Goal: Information Seeking & Learning: Learn about a topic

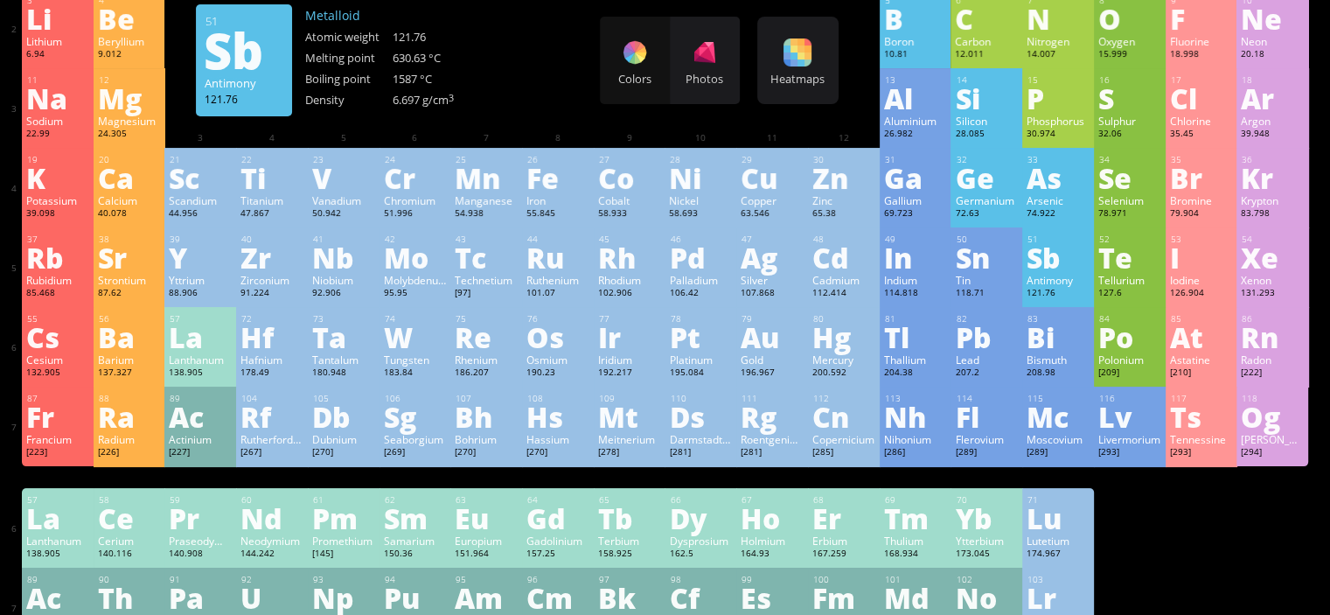
scroll to position [175, 0]
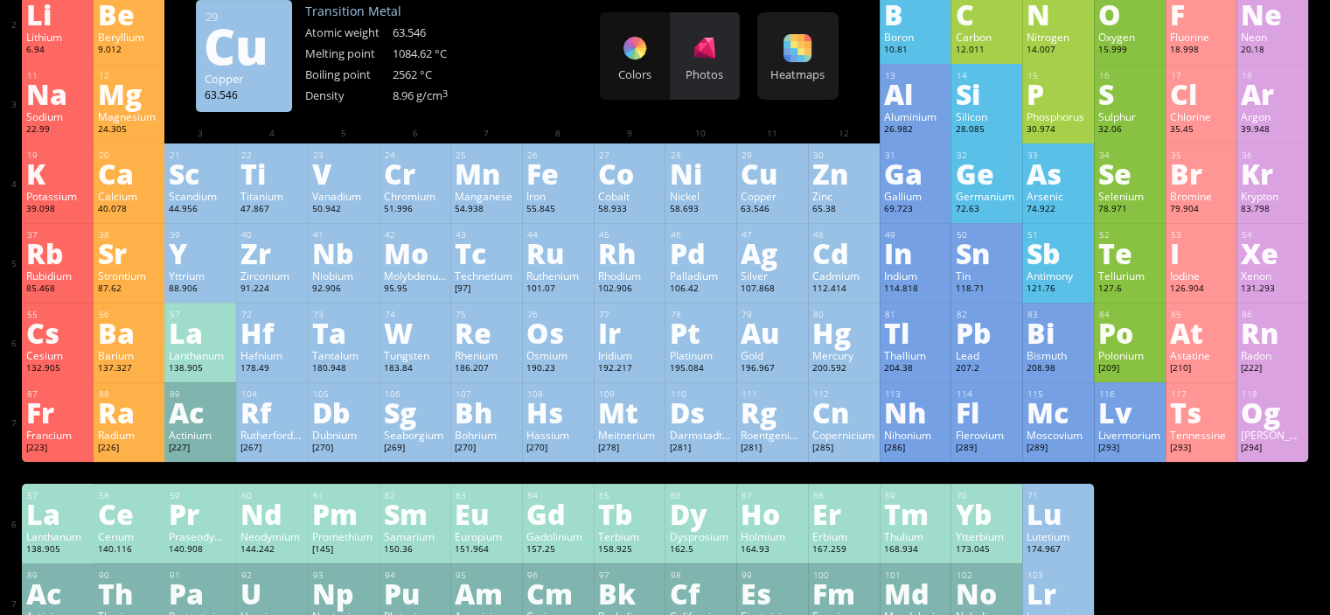
click at [711, 59] on div at bounding box center [705, 48] width 28 height 28
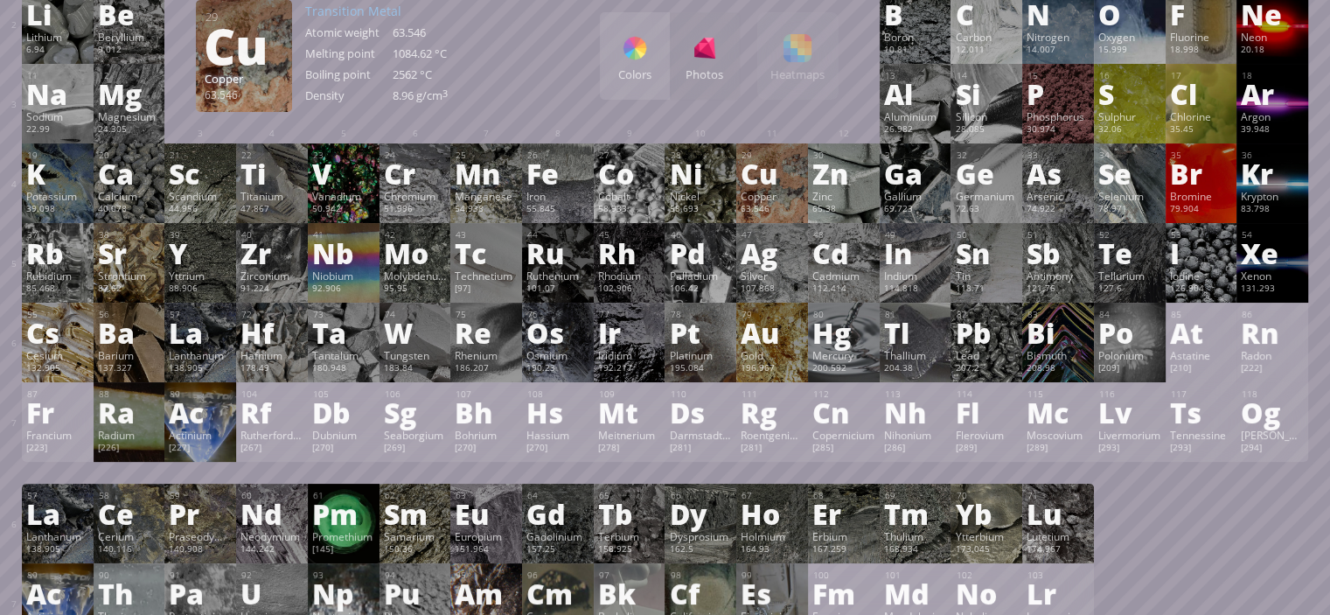
click at [645, 66] on div "Colors" at bounding box center [635, 55] width 70 height 87
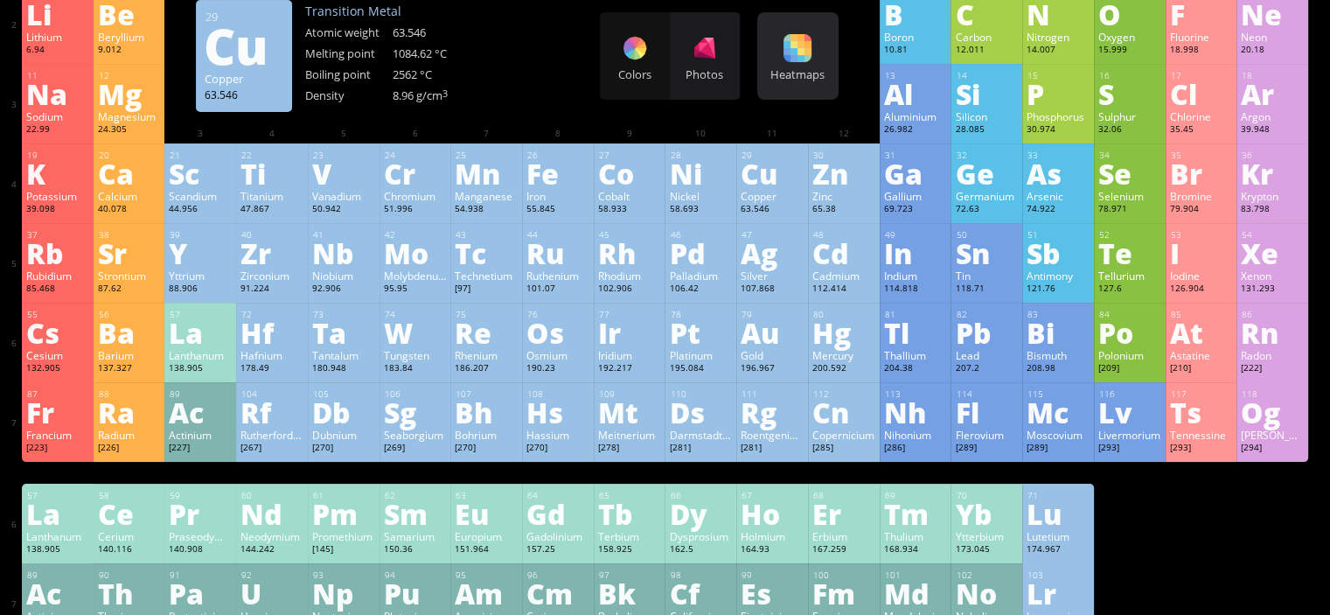
click at [820, 66] on div "Heatmaps Heatmaps Normal mode Melting point Boiling point Density Atomic weight…" at bounding box center [797, 55] width 81 height 87
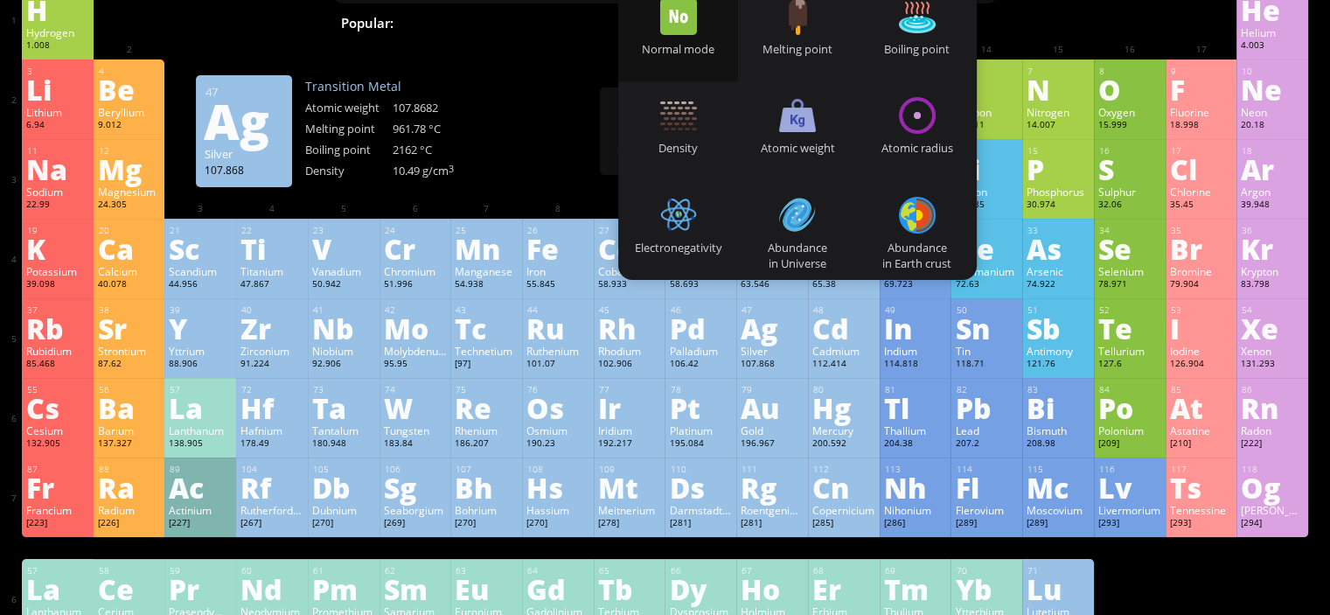
scroll to position [87, 0]
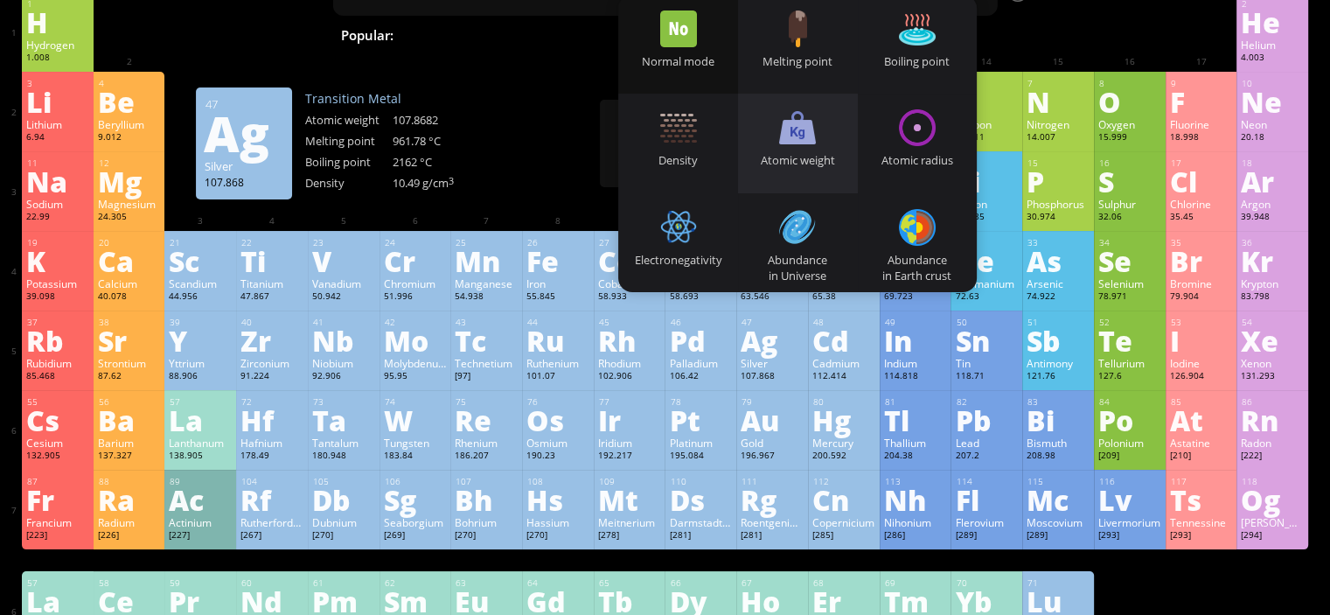
click at [806, 165] on div "Atomic weight" at bounding box center [798, 160] width 120 height 16
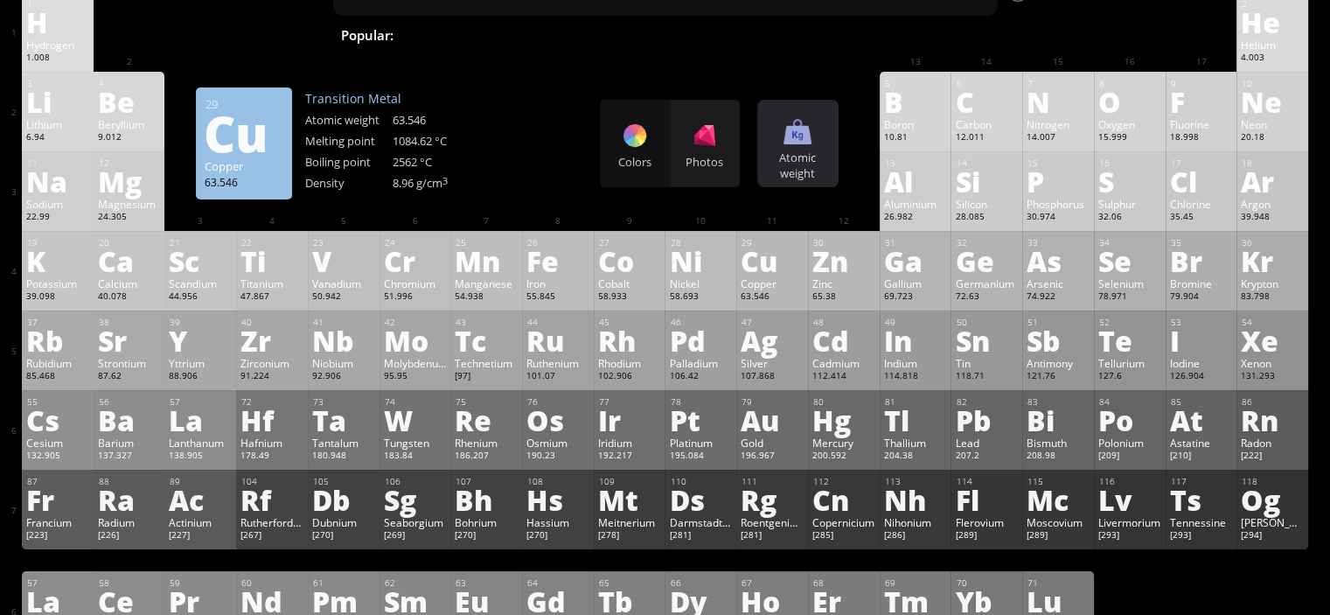
click at [813, 156] on div "Atomic weight" at bounding box center [798, 165] width 73 height 31
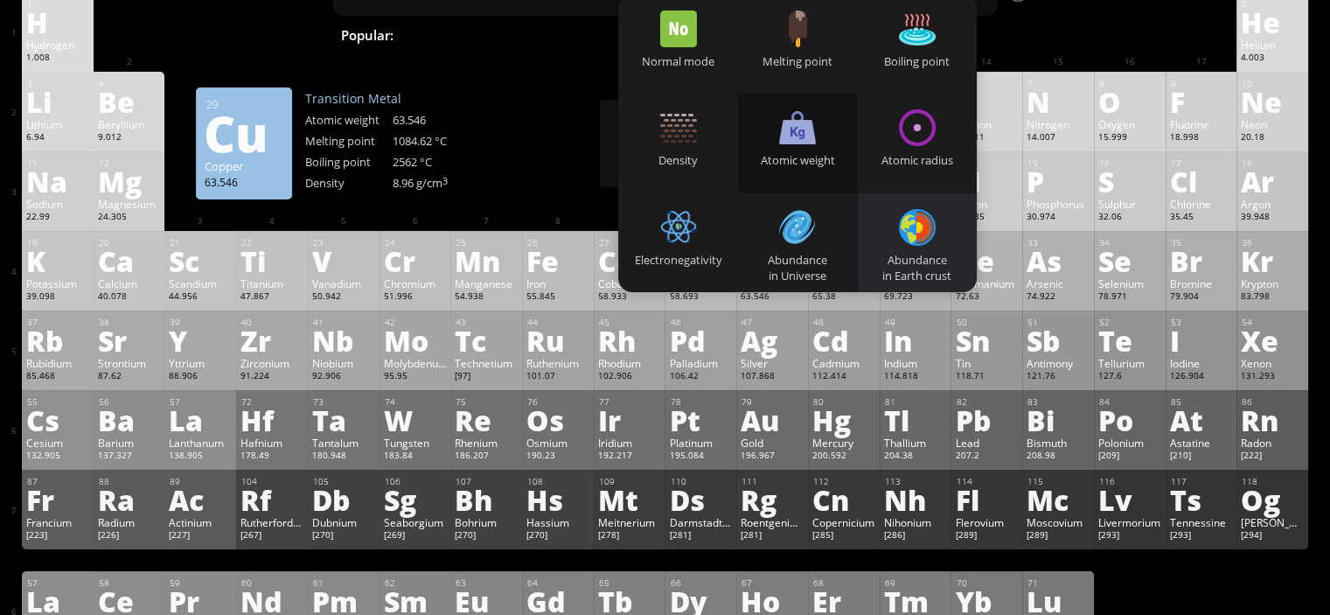
click at [899, 230] on div "Abundance in Earth crust" at bounding box center [918, 242] width 120 height 99
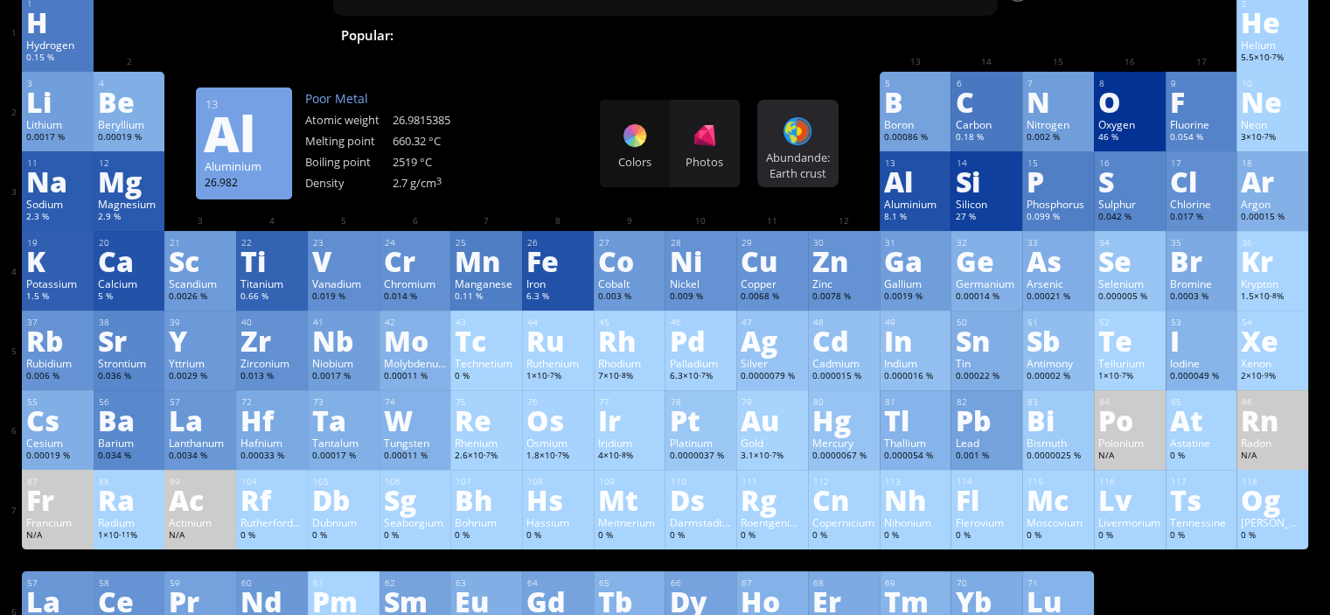
click at [831, 139] on div "Abundande: Earth crust Heatmaps Normal mode Melting point Boiling point Density…" at bounding box center [797, 143] width 81 height 87
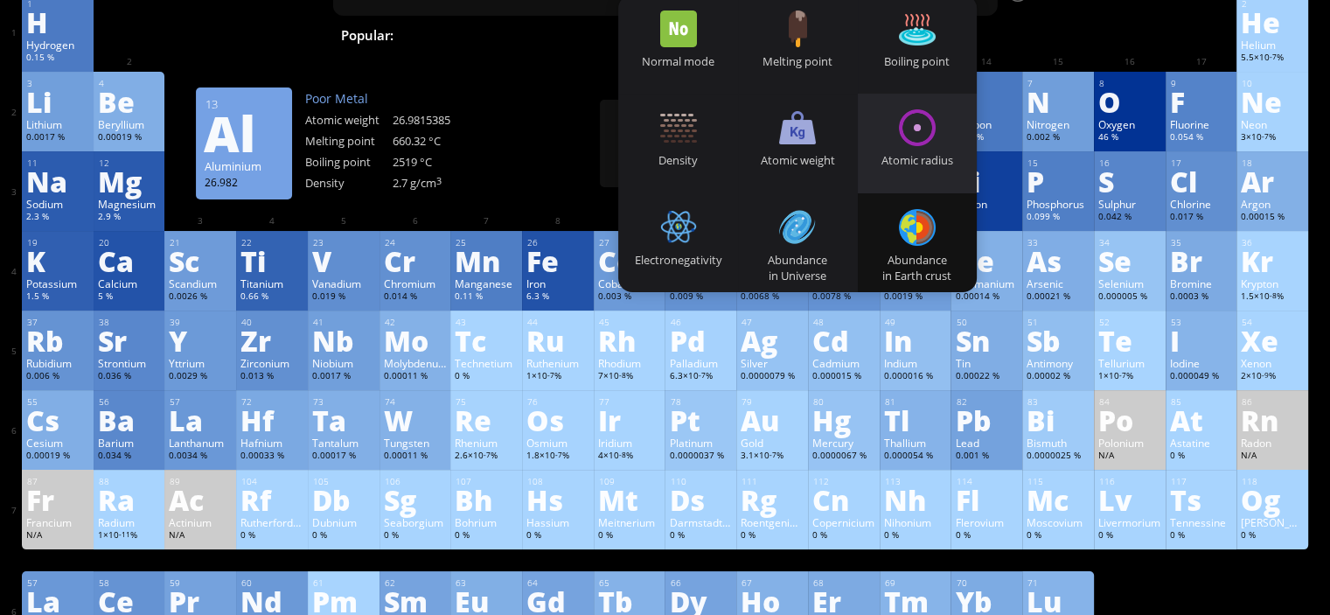
click at [906, 139] on div "Atomic radius" at bounding box center [918, 143] width 120 height 99
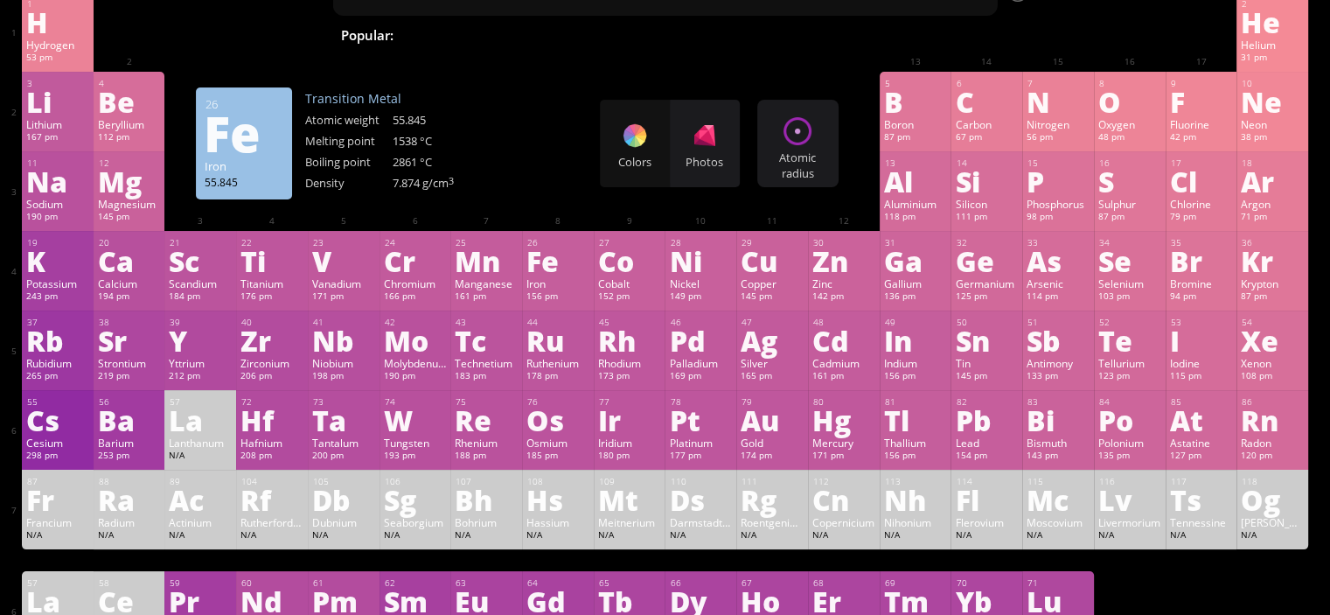
click at [637, 145] on div "Colors Photos" at bounding box center [670, 143] width 140 height 87
click at [647, 147] on div "Colors Photos" at bounding box center [670, 143] width 140 height 87
click at [785, 141] on div "Atomic radius Heatmaps Normal mode Melting point Boiling point Density Atomic w…" at bounding box center [797, 143] width 81 height 87
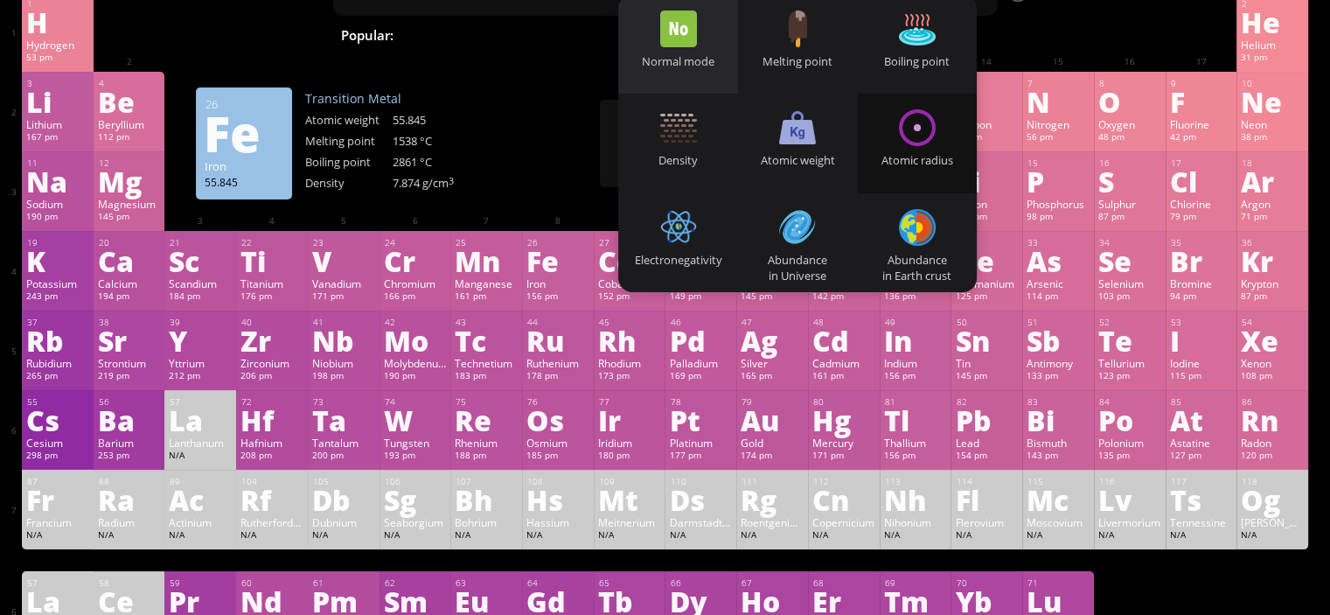
click at [714, 56] on div "Normal mode" at bounding box center [678, 61] width 120 height 16
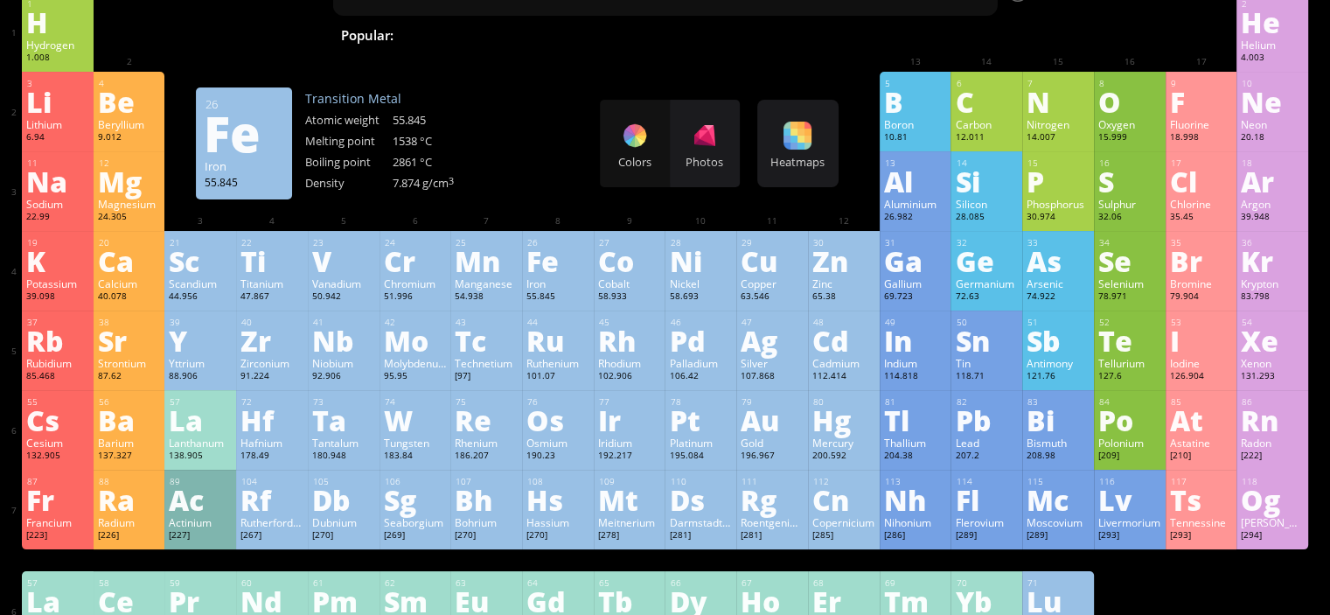
click at [625, 135] on div "Colors Photos" at bounding box center [670, 143] width 140 height 87
click at [647, 146] on div "Colors Photos" at bounding box center [670, 143] width 140 height 87
click at [648, 143] on div "Colors Photos" at bounding box center [670, 143] width 140 height 87
click at [717, 143] on div at bounding box center [705, 136] width 28 height 28
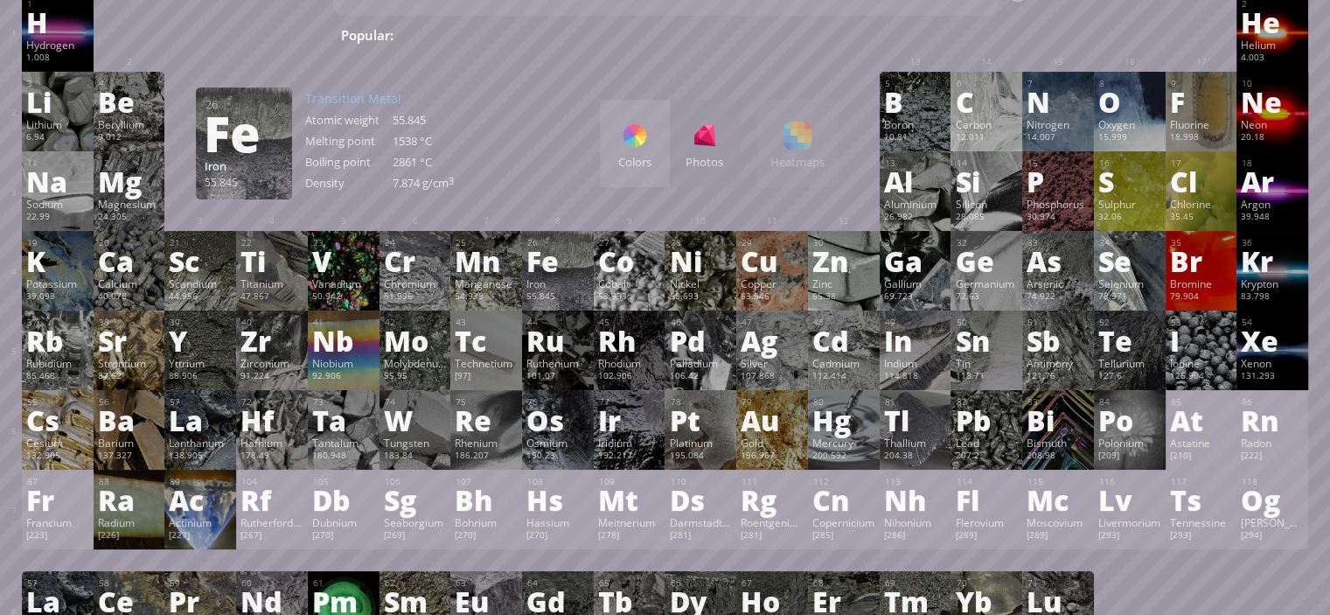
click at [646, 151] on div "Colors" at bounding box center [635, 143] width 70 height 87
